Goal: Information Seeking & Learning: Learn about a topic

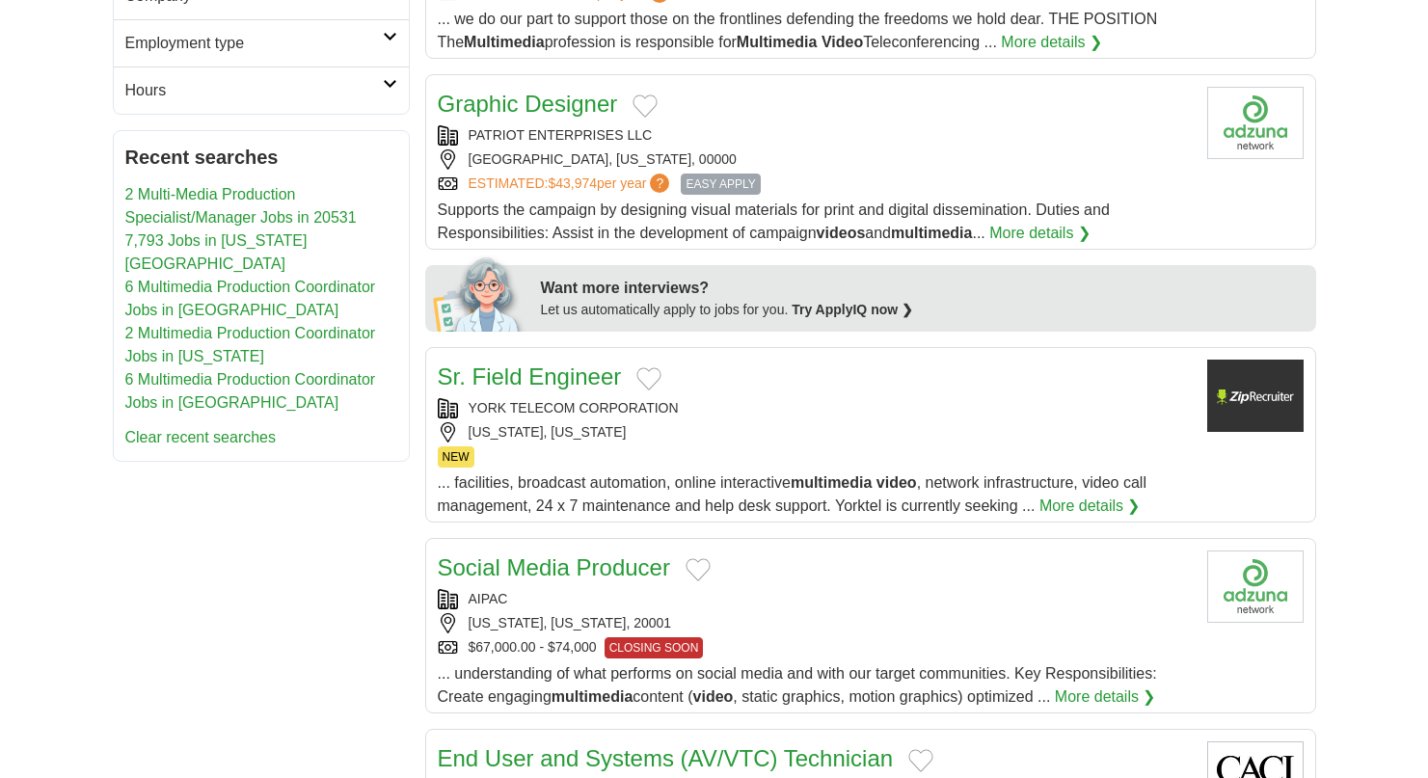
click at [286, 214] on link "2 Multi-Media Production Specialist/Manager Jobs in 20531" at bounding box center [240, 206] width 231 height 40
click at [244, 194] on link "2 Multi-Media Production Specialist/Manager Jobs in 20531" at bounding box center [240, 206] width 231 height 40
